Goal: Ask a question: Seek information or help from site administrators or community

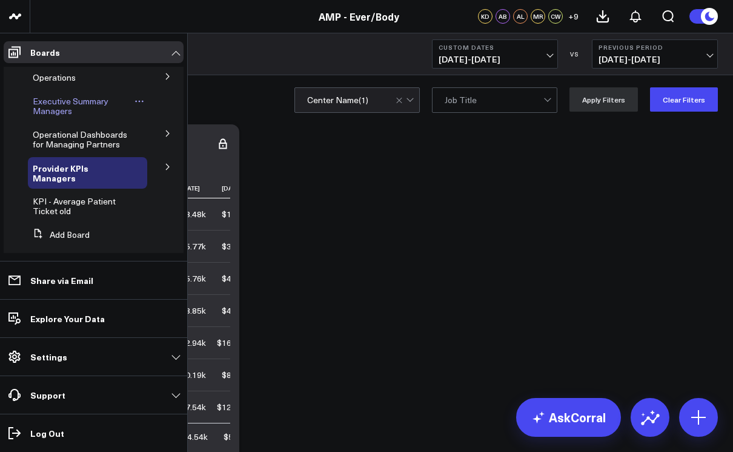
click at [48, 110] on span "Executive Summary Managers" at bounding box center [71, 105] width 76 height 21
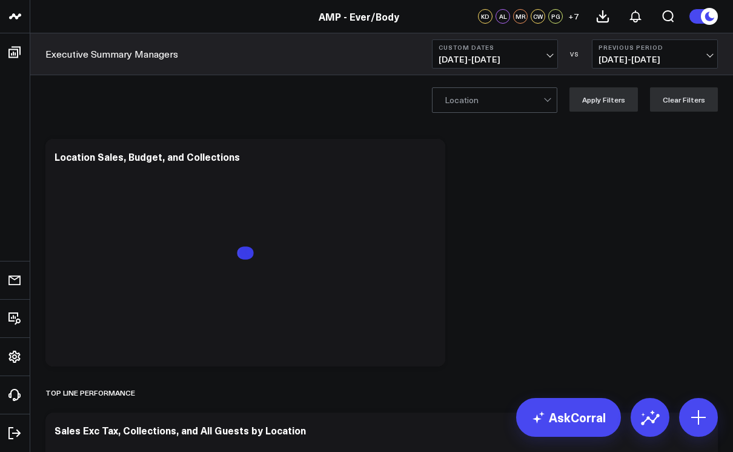
click at [550, 55] on span "[DATE] - [DATE]" at bounding box center [495, 60] width 113 height 10
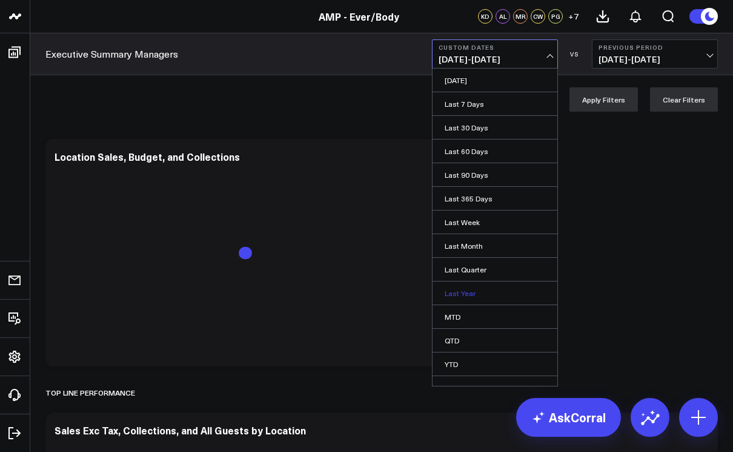
scroll to position [13, 0]
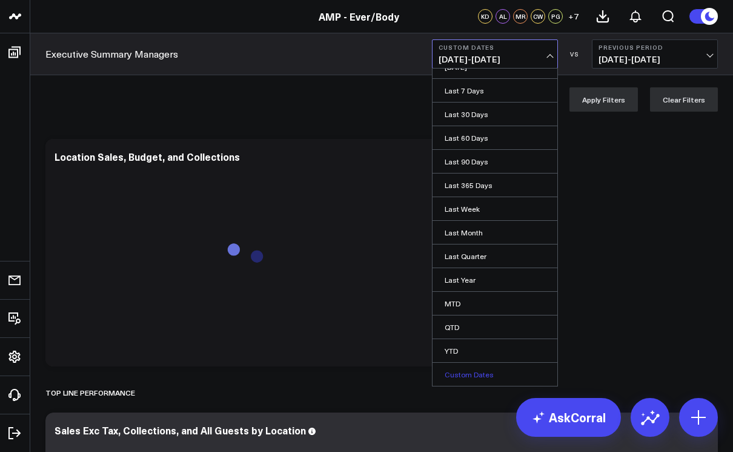
click at [479, 370] on link "Custom Dates" at bounding box center [495, 373] width 125 height 23
select select "8"
select select "2025"
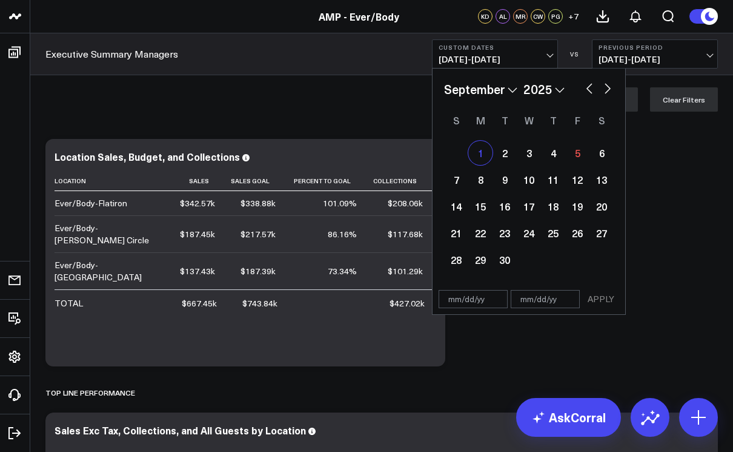
click at [484, 156] on div "1" at bounding box center [481, 153] width 24 height 24
type input "[DATE]"
select select "8"
select select "2025"
click at [572, 159] on div "5" at bounding box center [578, 153] width 24 height 24
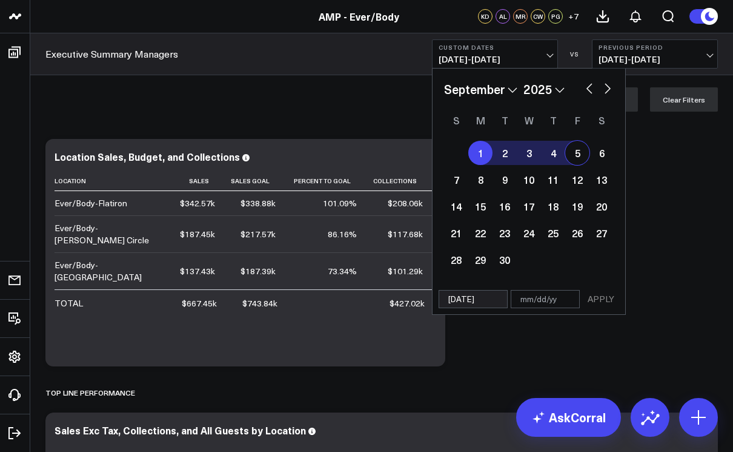
type input "[DATE]"
select select "8"
select select "2025"
click at [598, 298] on button "APPLY" at bounding box center [601, 299] width 36 height 18
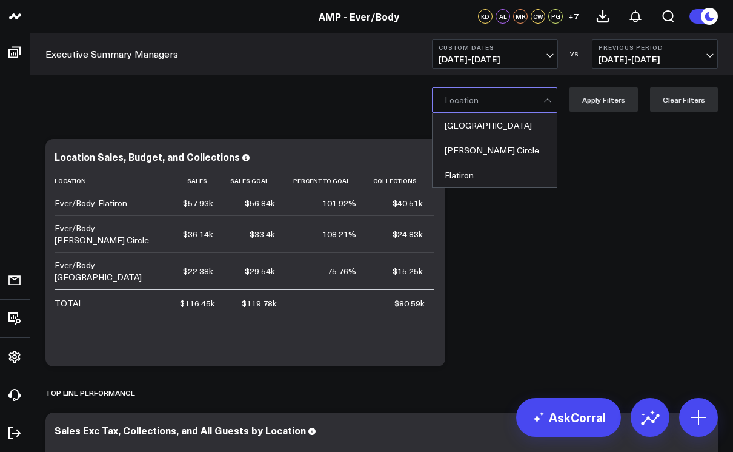
click at [550, 103] on div at bounding box center [549, 100] width 10 height 24
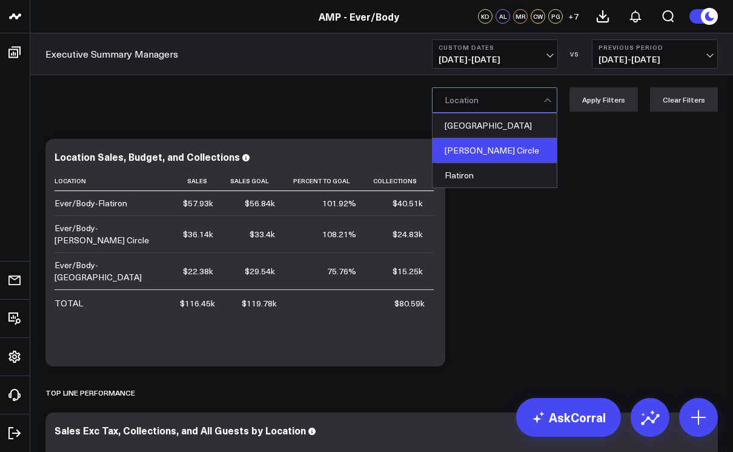
click at [526, 151] on div "[PERSON_NAME] Circle" at bounding box center [495, 150] width 124 height 25
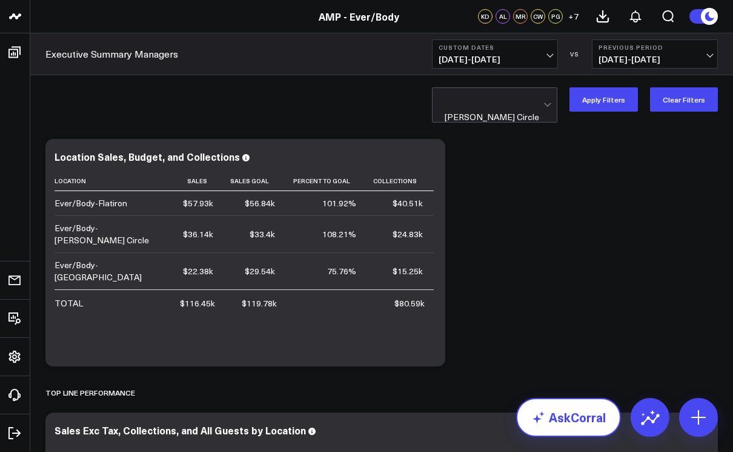
click at [570, 416] on link "AskCorral" at bounding box center [568, 417] width 105 height 39
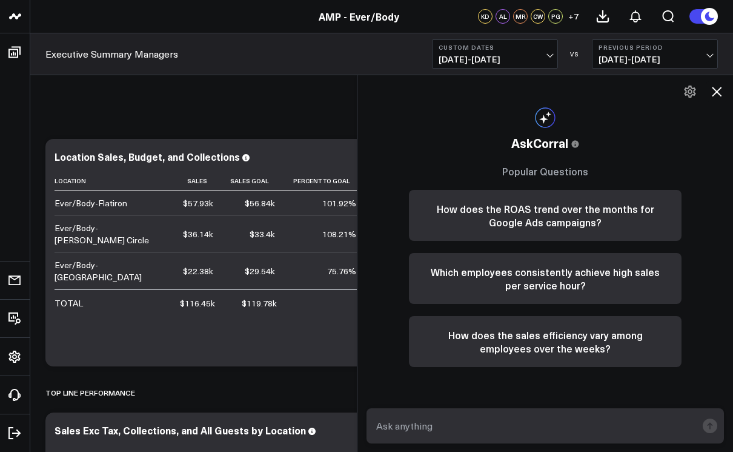
click at [447, 425] on textarea at bounding box center [535, 426] width 324 height 22
click at [405, 427] on textarea "reatail sales for [PERSON_NAME] circle" at bounding box center [535, 426] width 324 height 22
click at [390, 428] on textarea "reatail sales for [PERSON_NAME] circle" at bounding box center [535, 426] width 324 height 22
type textarea "retail sales for [PERSON_NAME] circle"
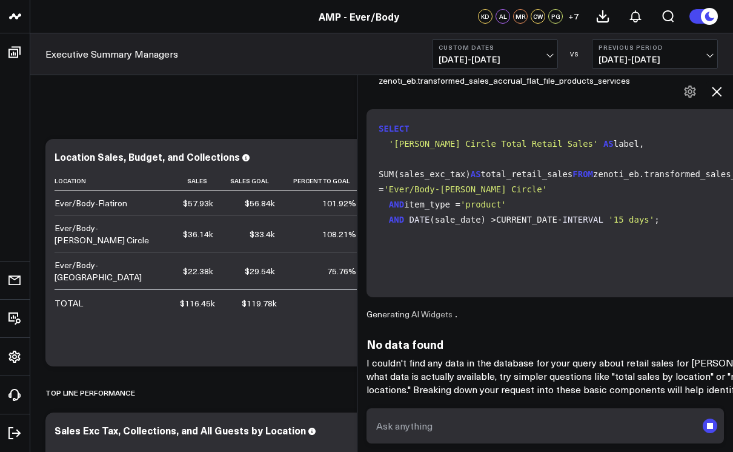
scroll to position [192, 0]
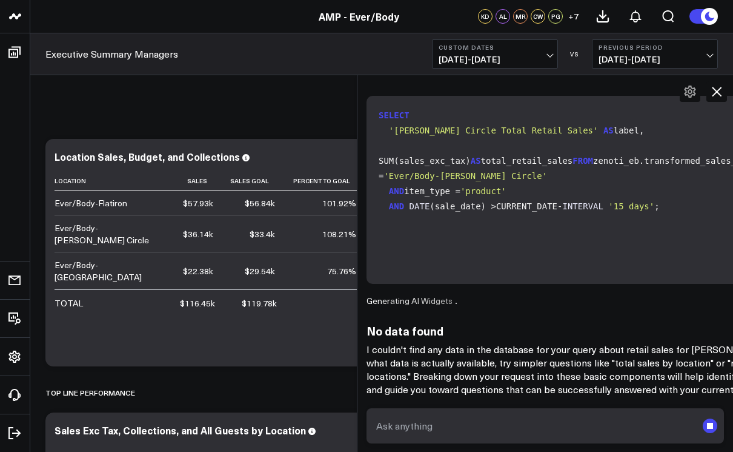
click at [418, 427] on textarea at bounding box center [535, 426] width 324 height 22
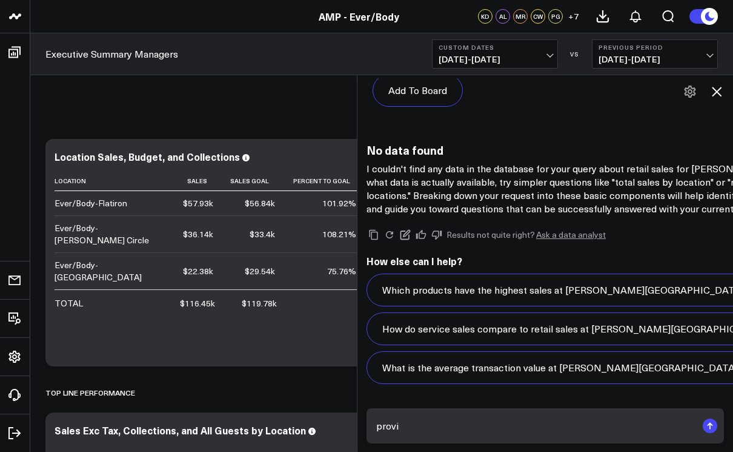
scroll to position [1549, 0]
click at [450, 427] on textarea "provider utilizatio for sept" at bounding box center [535, 426] width 324 height 22
type textarea "provider utilization for sept"
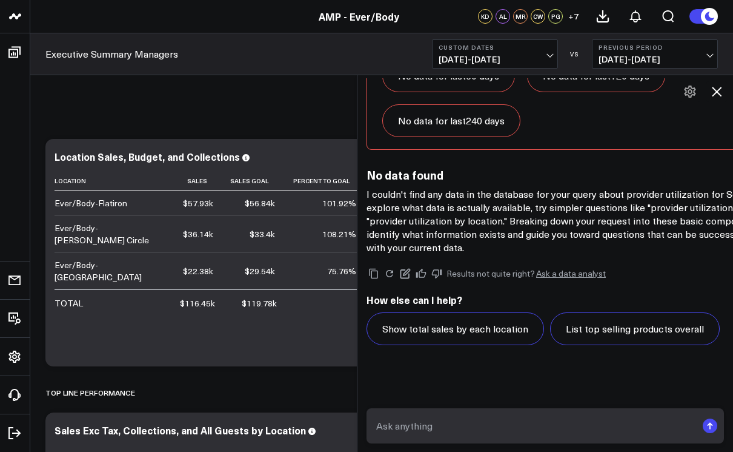
scroll to position [2561, 0]
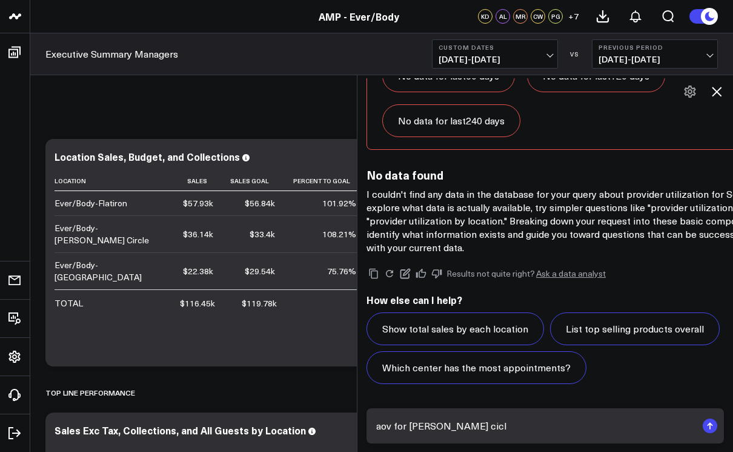
type textarea "aov for [PERSON_NAME]"
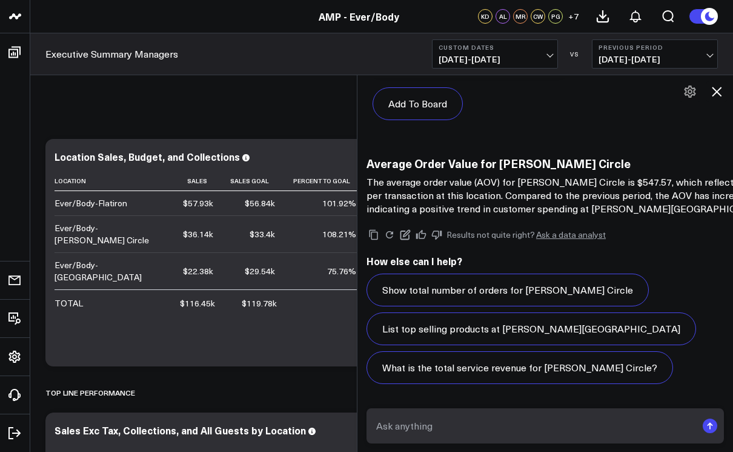
scroll to position [4313, 0]
click at [549, 56] on span "[DATE] - [DATE]" at bounding box center [495, 60] width 113 height 10
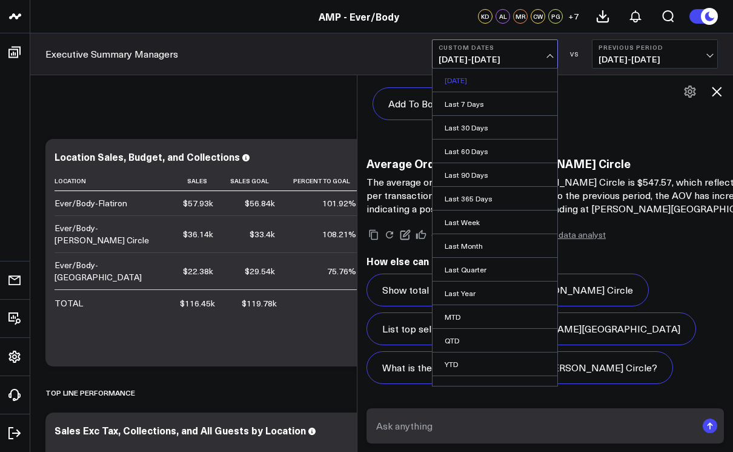
click at [515, 75] on link "[DATE]" at bounding box center [495, 79] width 125 height 23
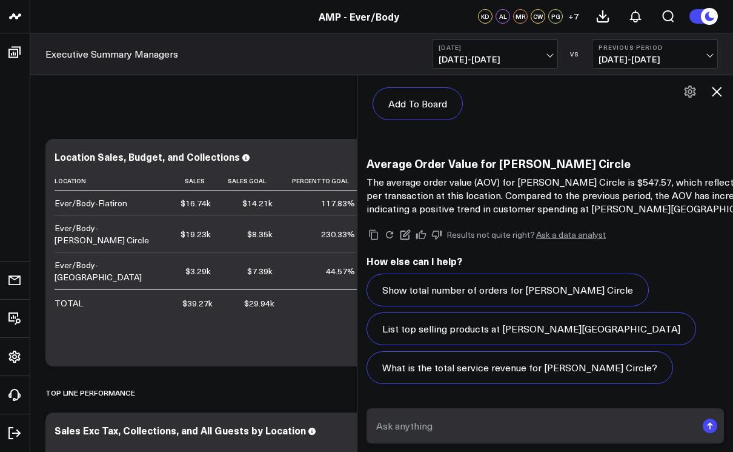
click at [718, 90] on icon at bounding box center [717, 92] width 10 height 10
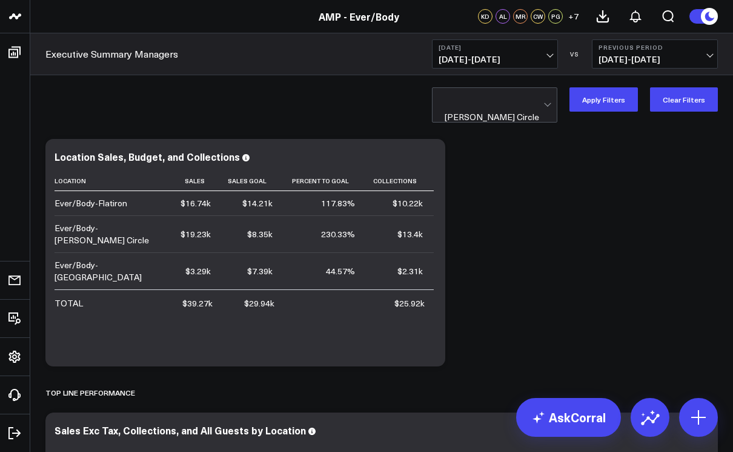
click at [549, 58] on span "[DATE] - [DATE]" at bounding box center [495, 60] width 113 height 10
